Goal: Check status: Check status

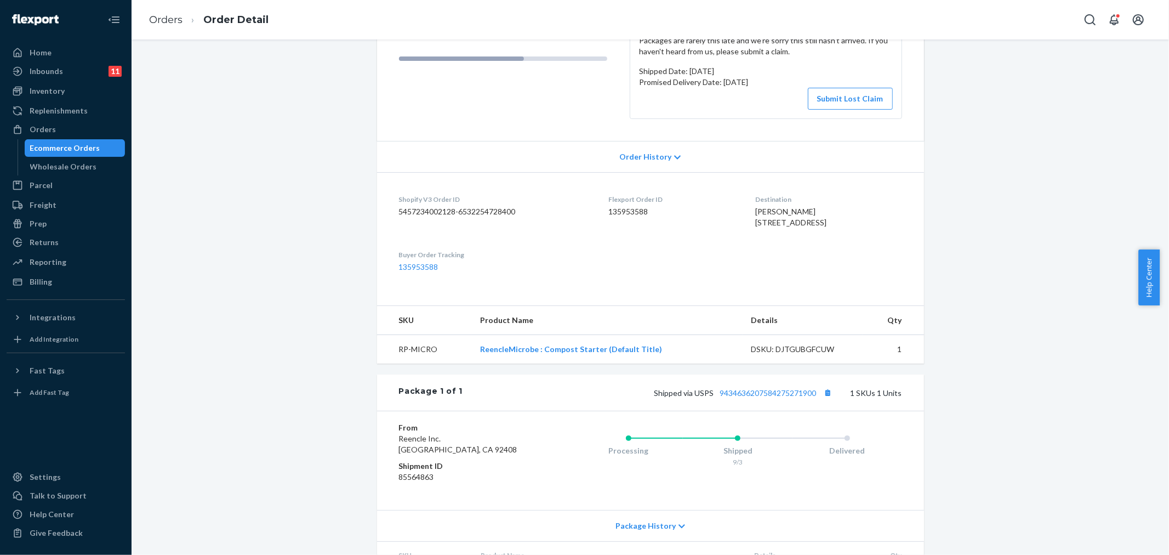
scroll to position [182, 0]
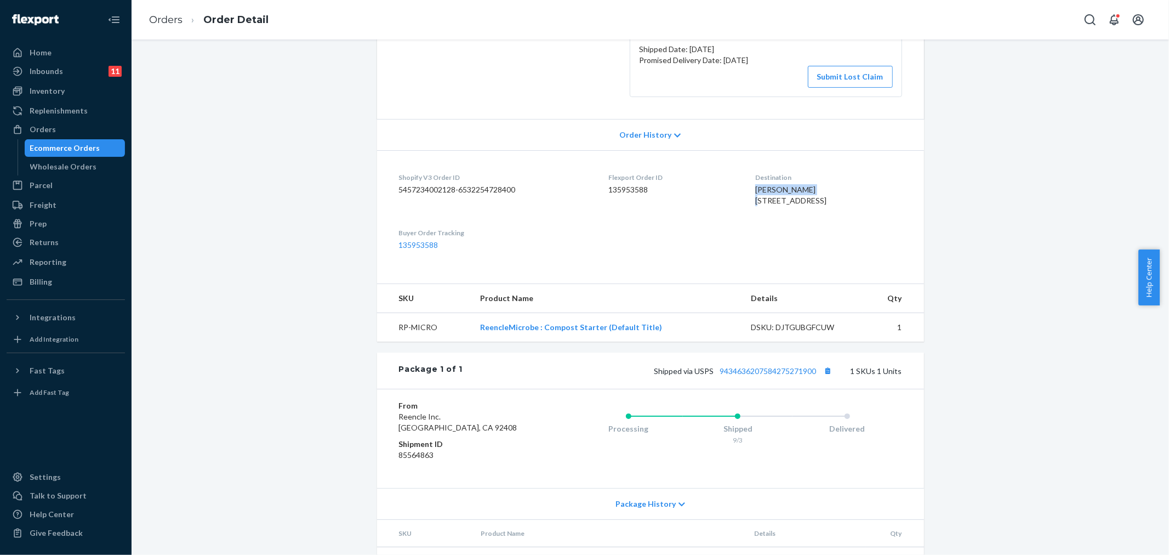
drag, startPoint x: 770, startPoint y: 191, endPoint x: 744, endPoint y: 187, distance: 27.0
click at [755, 187] on div "[PERSON_NAME] [STREET_ADDRESS]" at bounding box center [828, 195] width 146 height 22
copy span "[PERSON_NAME]"
click at [445, 449] on dt "Shipment ID" at bounding box center [464, 443] width 131 height 11
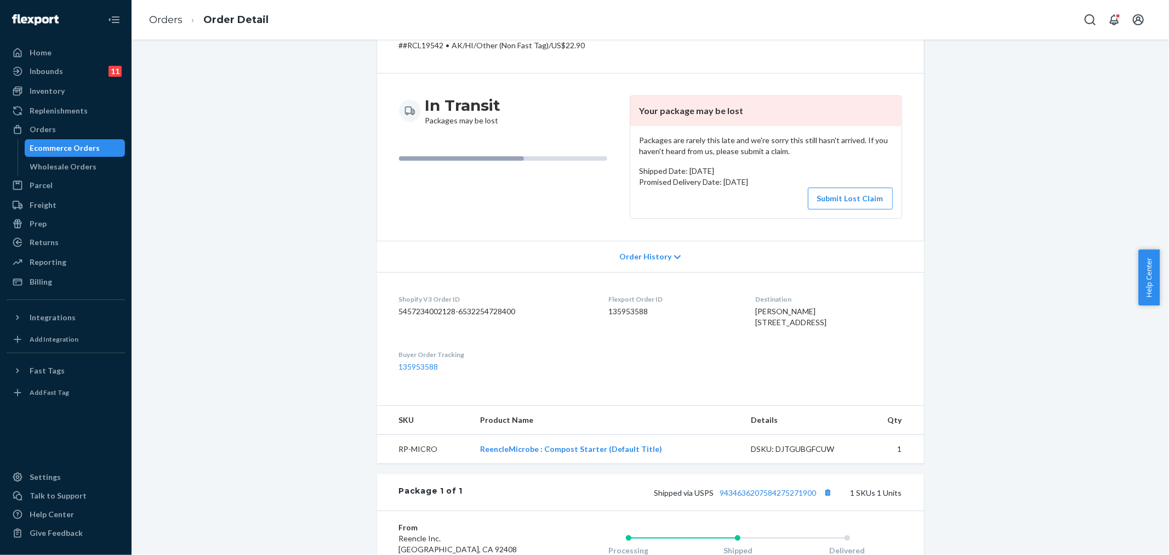
scroll to position [0, 0]
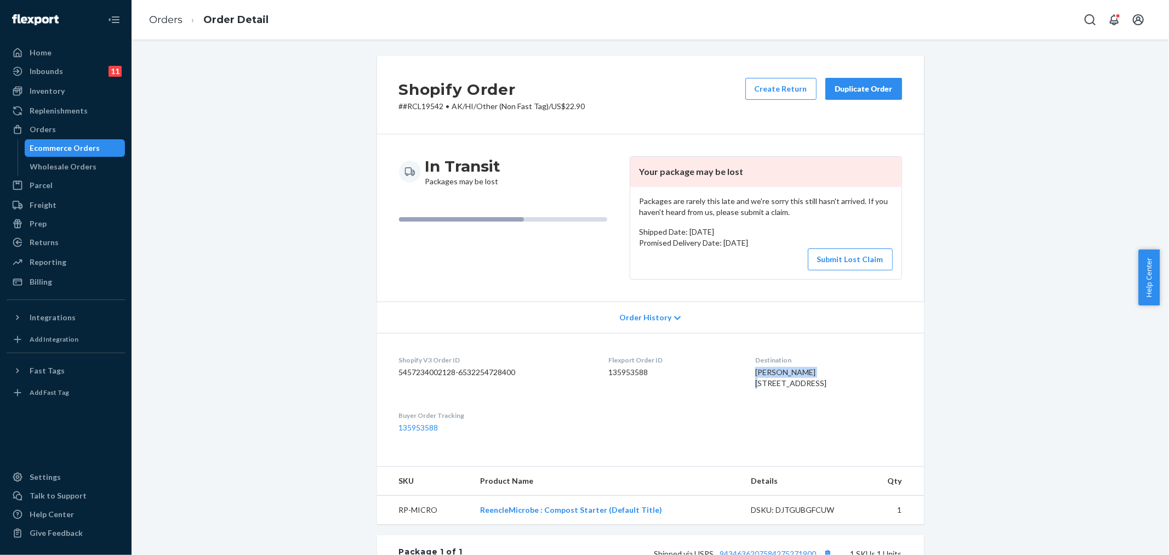
drag, startPoint x: 802, startPoint y: 370, endPoint x: 744, endPoint y: 370, distance: 58.1
click at [755, 370] on div "[PERSON_NAME] [STREET_ADDRESS]" at bounding box center [828, 378] width 146 height 22
copy span "[PERSON_NAME]"
drag, startPoint x: 633, startPoint y: 170, endPoint x: 750, endPoint y: 175, distance: 116.8
click at [750, 175] on header "Your package may be lost" at bounding box center [765, 172] width 271 height 30
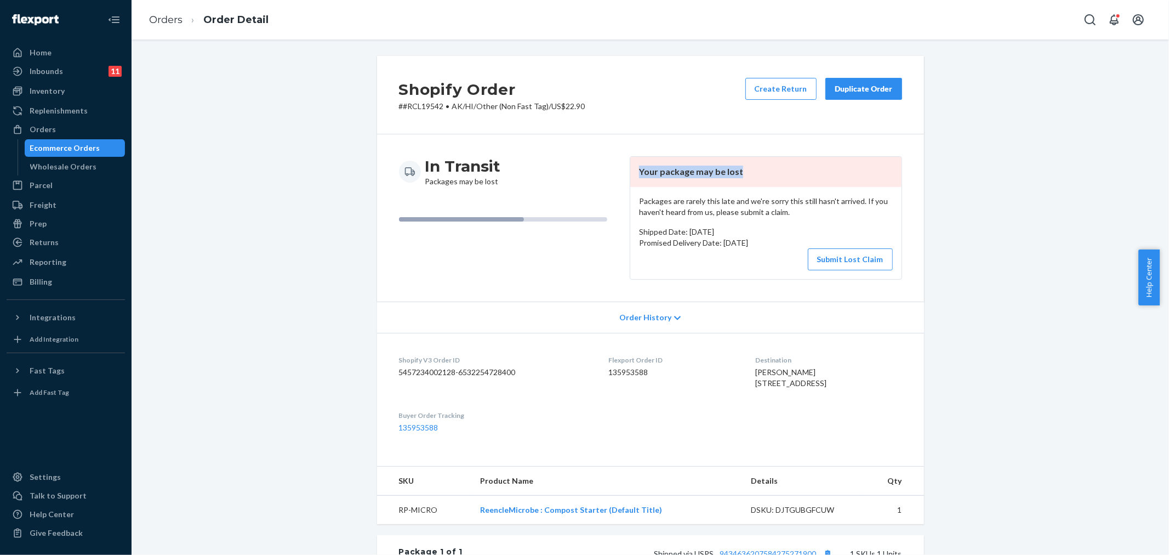
copy header "Your package may be lost"
click at [637, 140] on div "In Transit Packages may be lost Your package may be lost Packages are rarely th…" at bounding box center [650, 217] width 547 height 167
